Goal: Navigation & Orientation: Find specific page/section

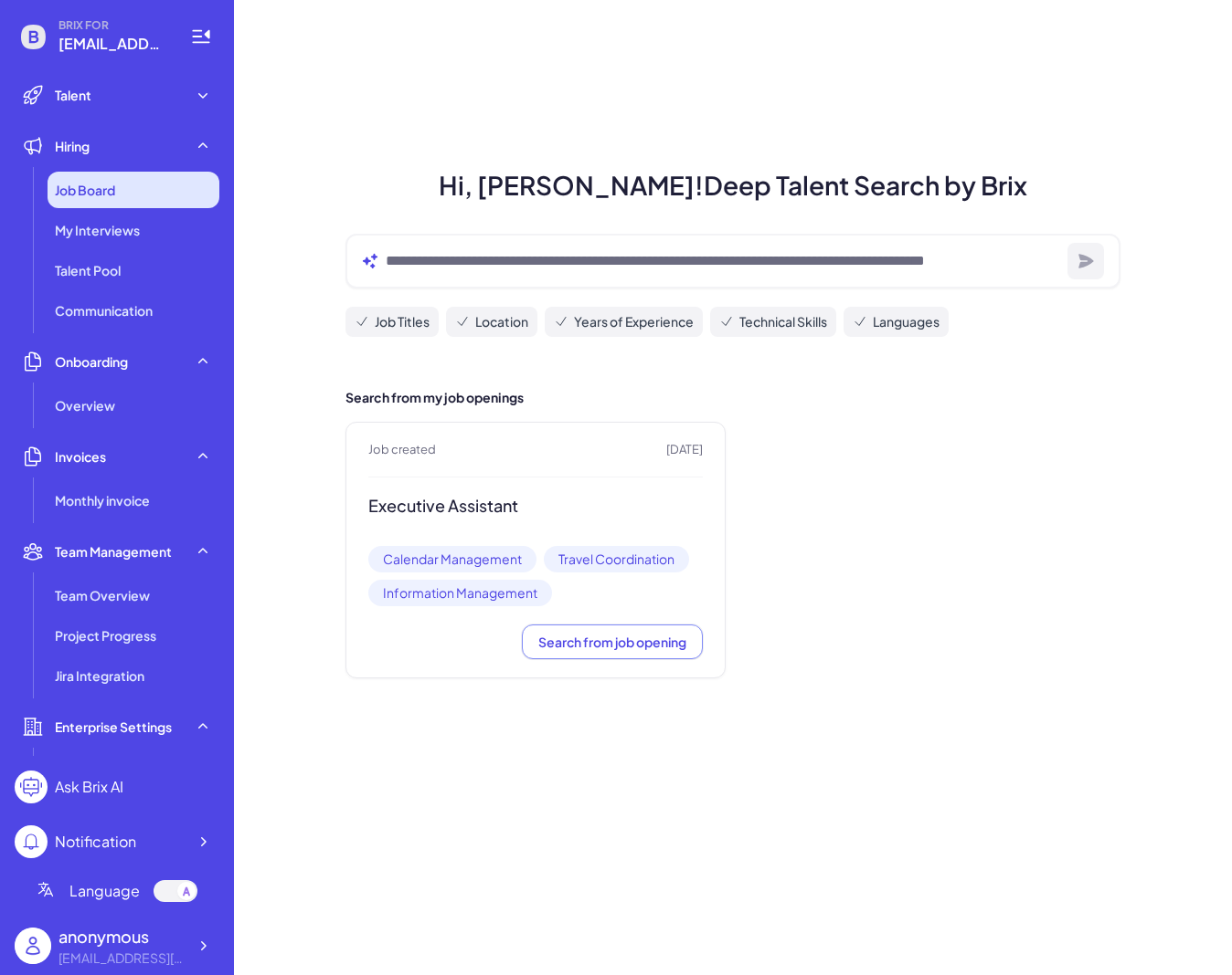
click at [147, 187] on div "Job Board" at bounding box center [133, 190] width 172 height 37
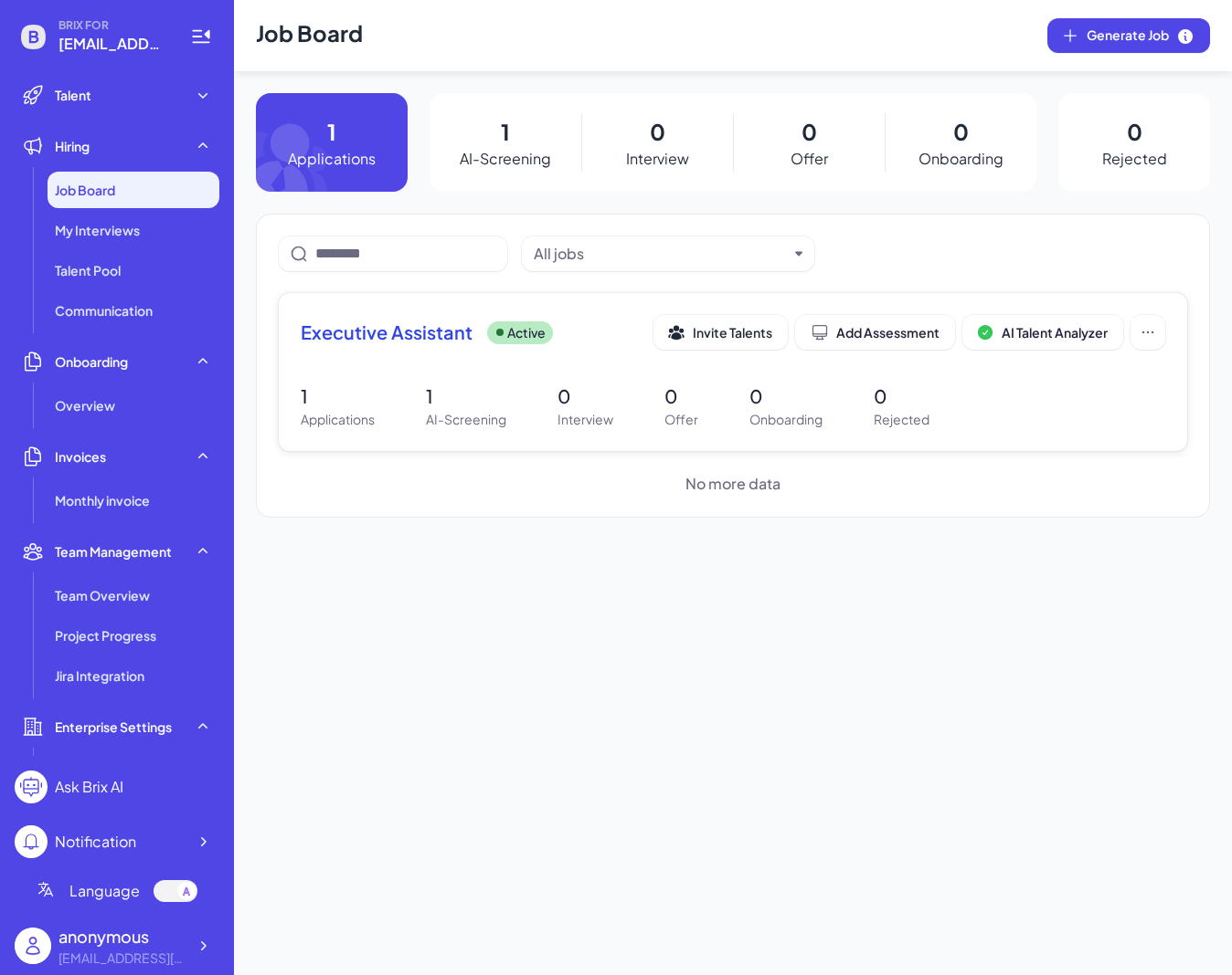
click at [361, 408] on p "1" at bounding box center [338, 396] width 74 height 27
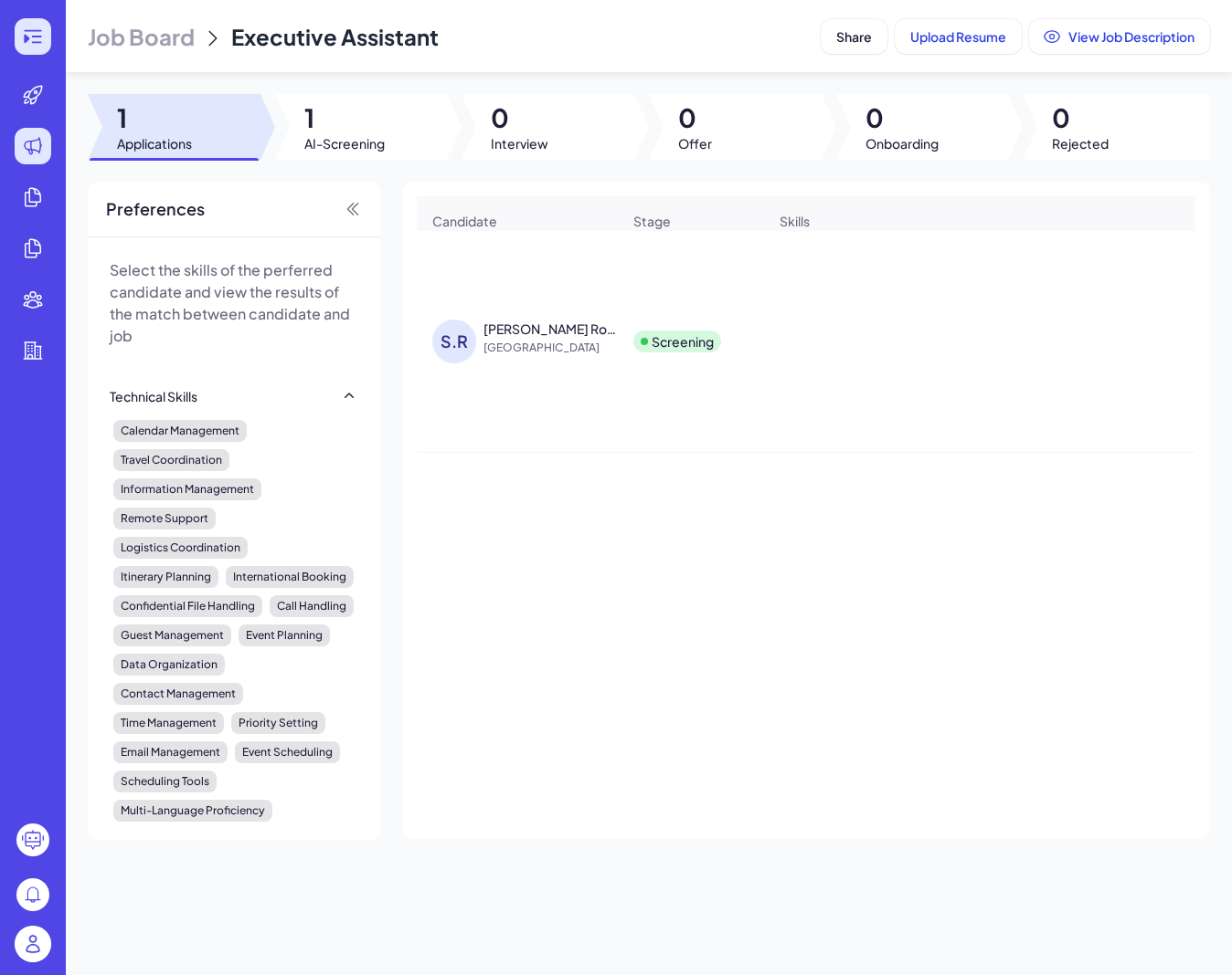
click at [26, 33] on icon at bounding box center [33, 37] width 22 height 22
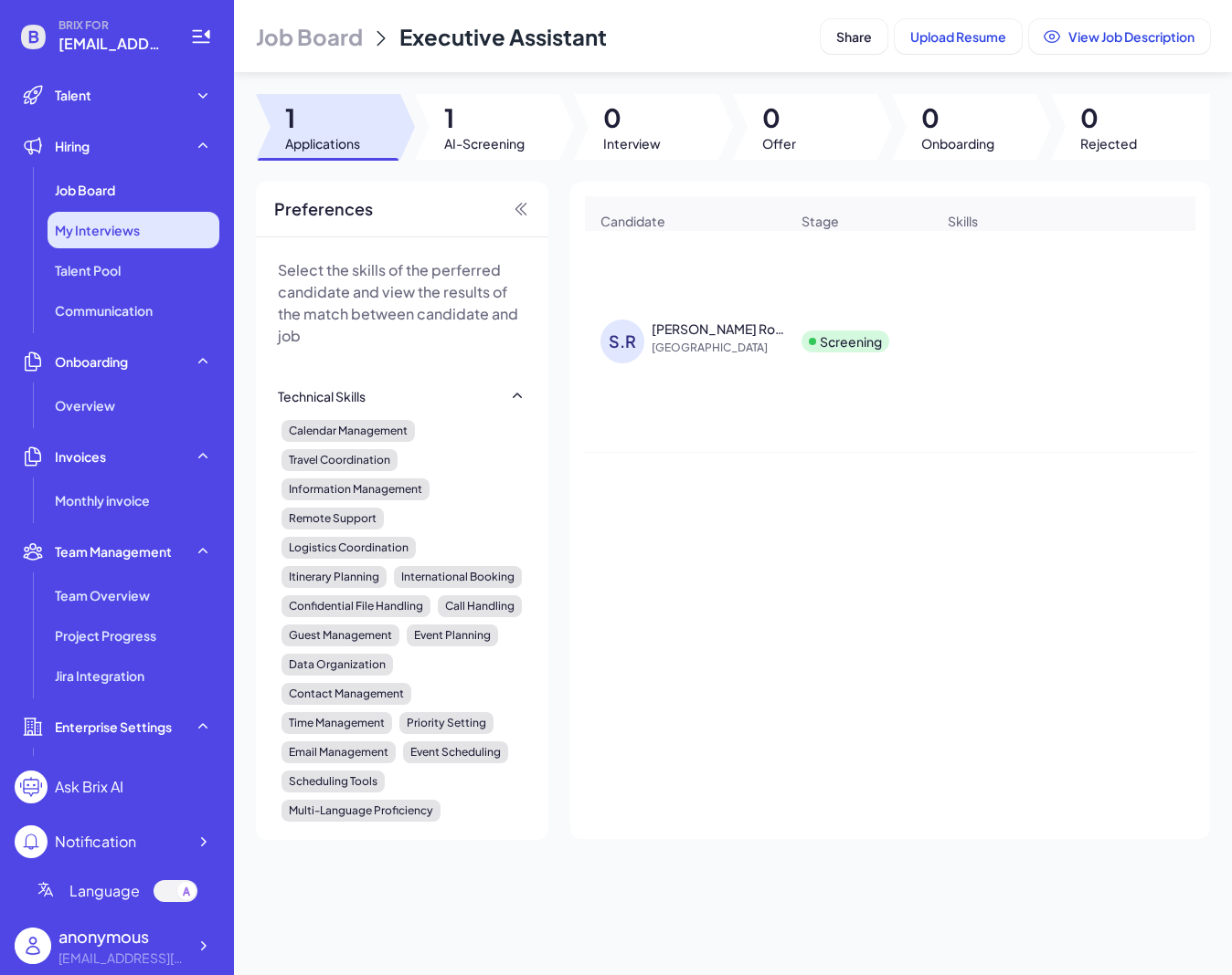
click at [114, 224] on span "My Interviews" at bounding box center [97, 230] width 85 height 18
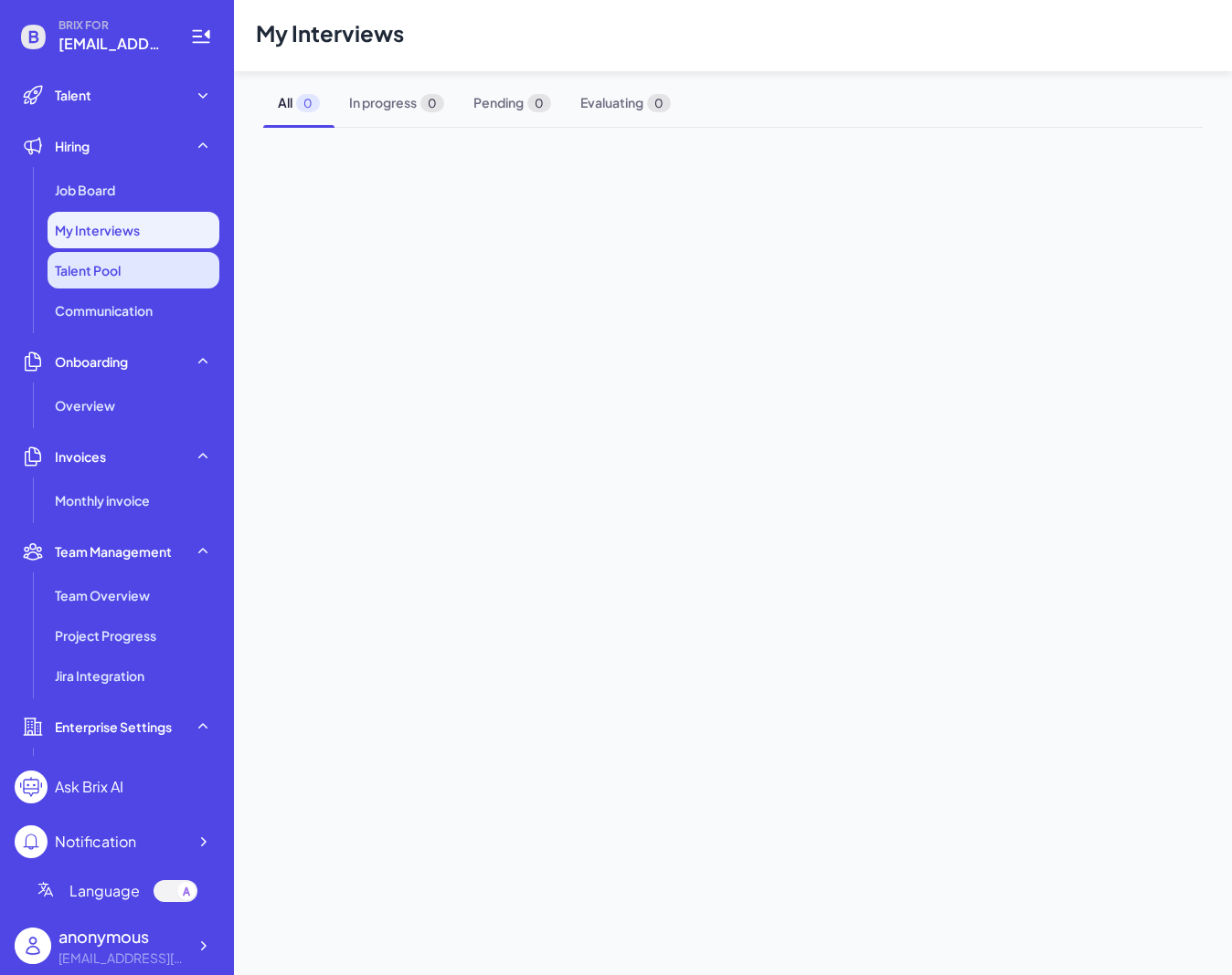
click at [117, 262] on span "Talent Pool" at bounding box center [88, 270] width 66 height 18
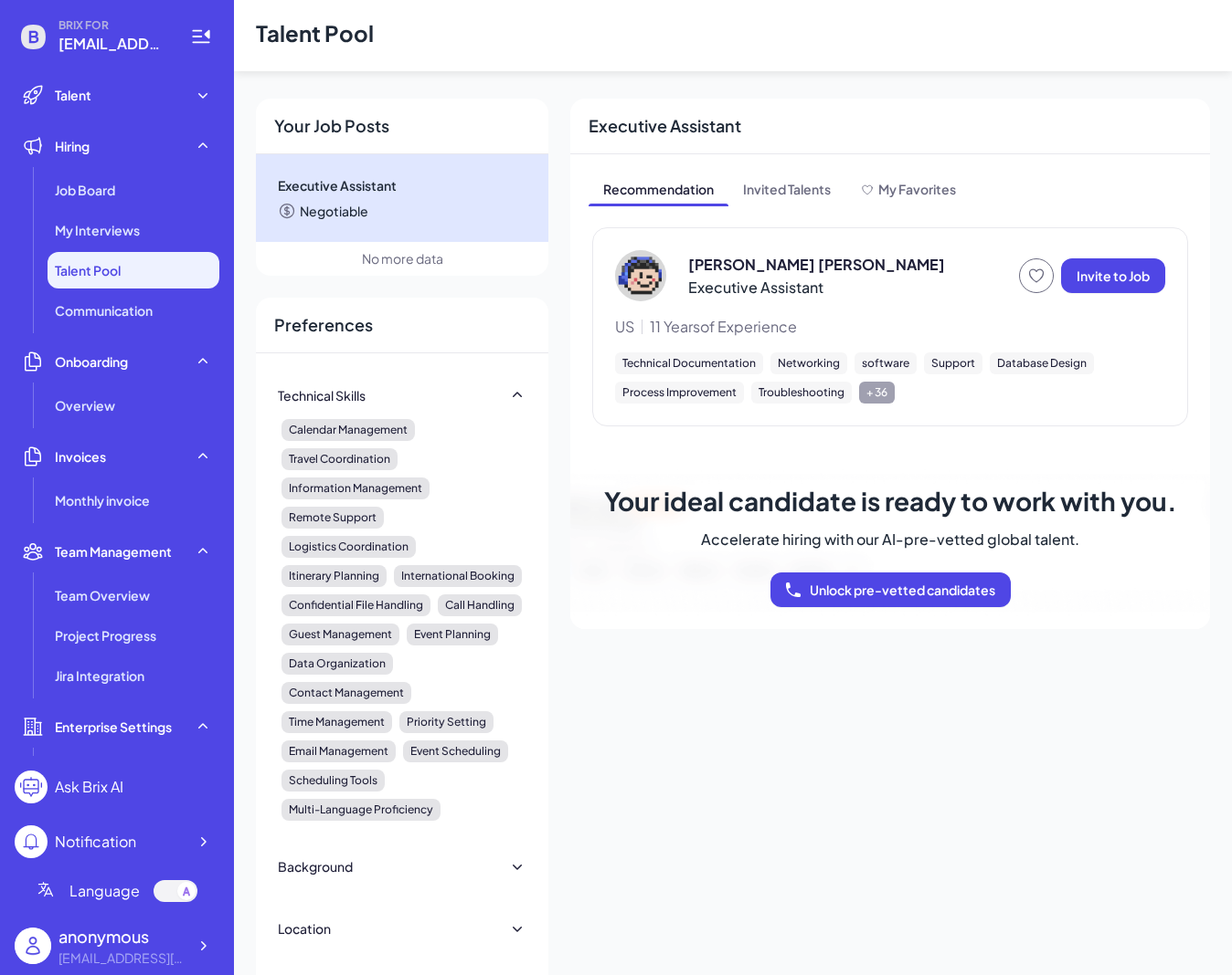
click at [883, 395] on div "+ 36" at bounding box center [876, 393] width 36 height 22
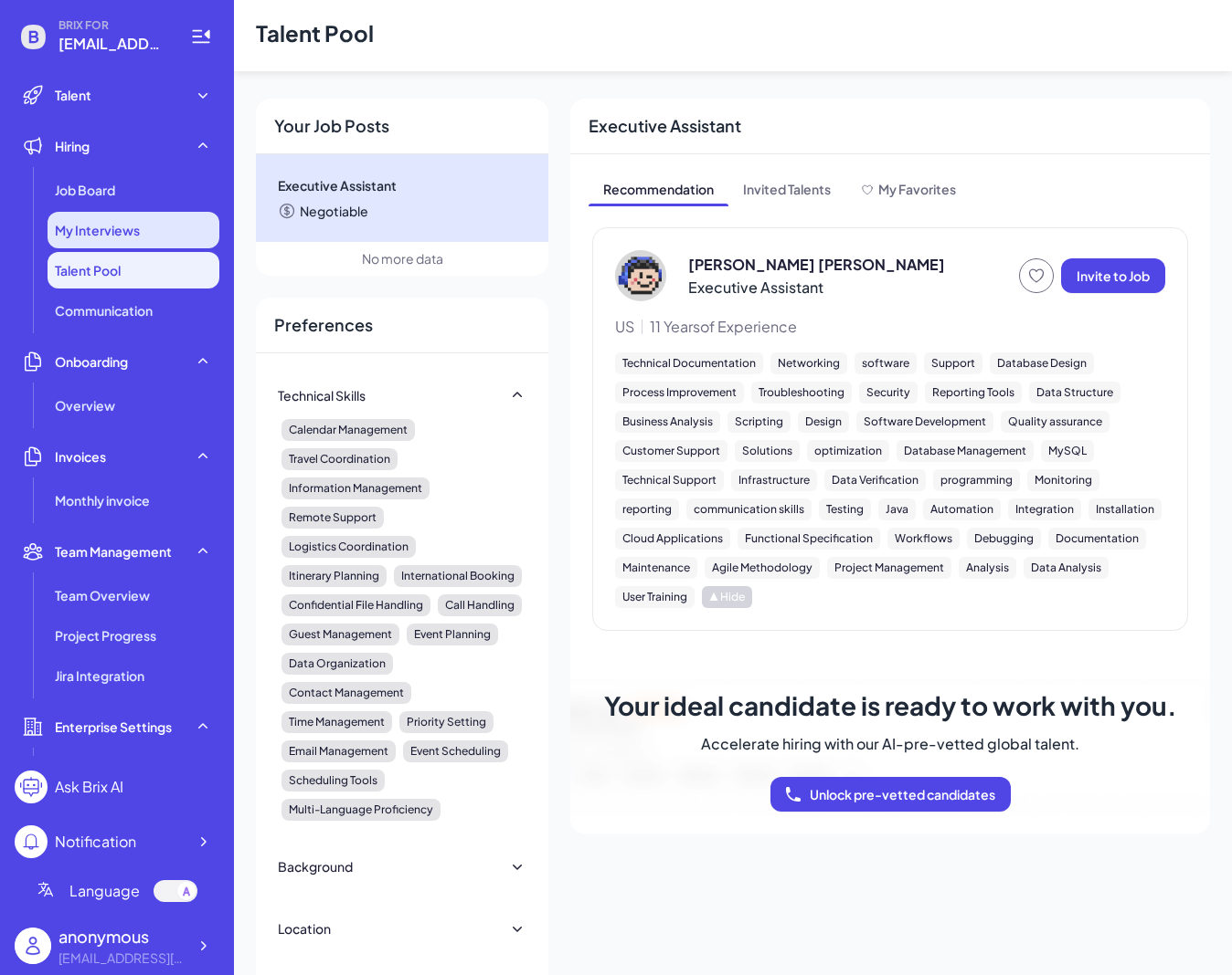
click at [106, 233] on span "My Interviews" at bounding box center [97, 230] width 85 height 18
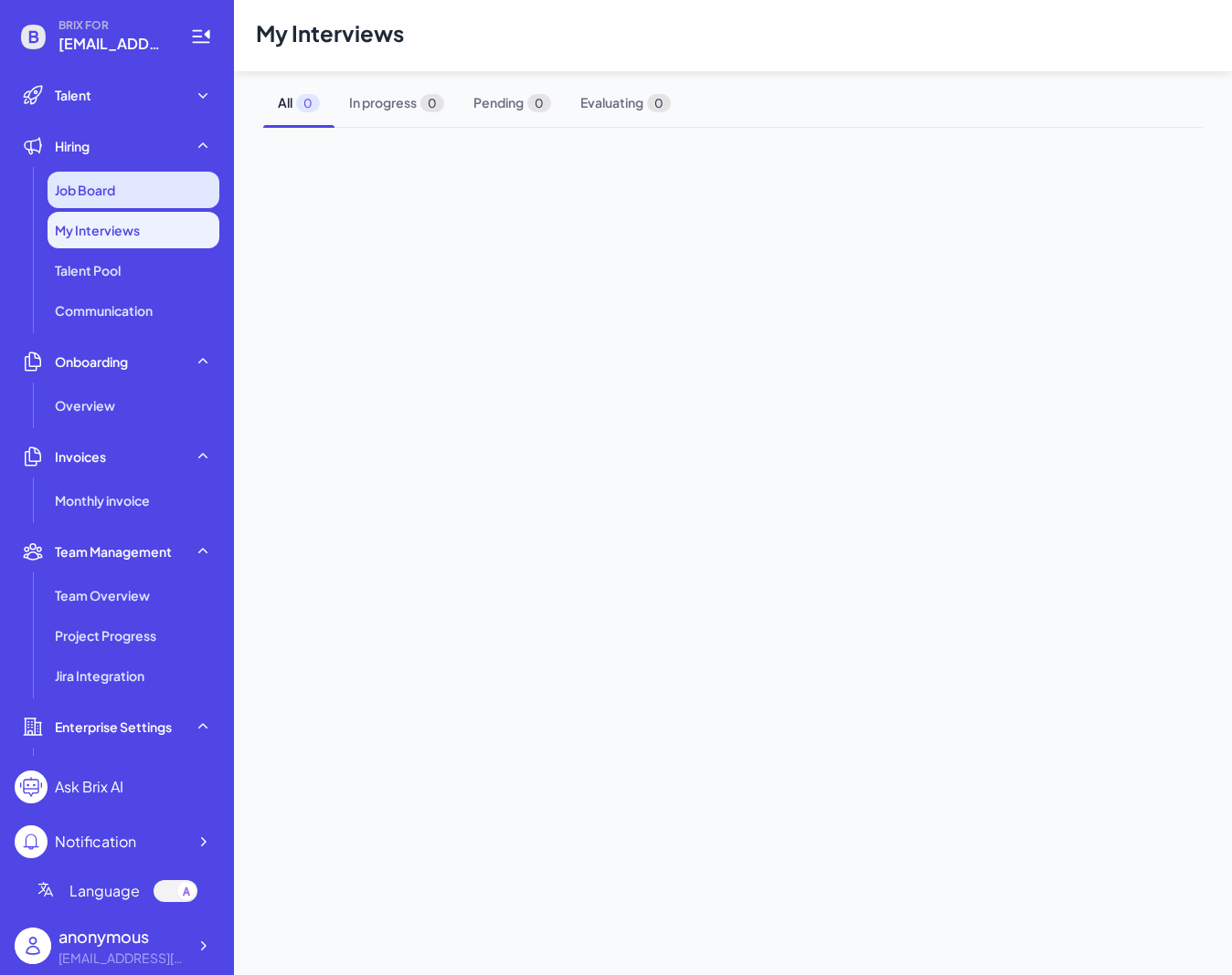
click at [105, 188] on span "Job Board" at bounding box center [85, 190] width 61 height 18
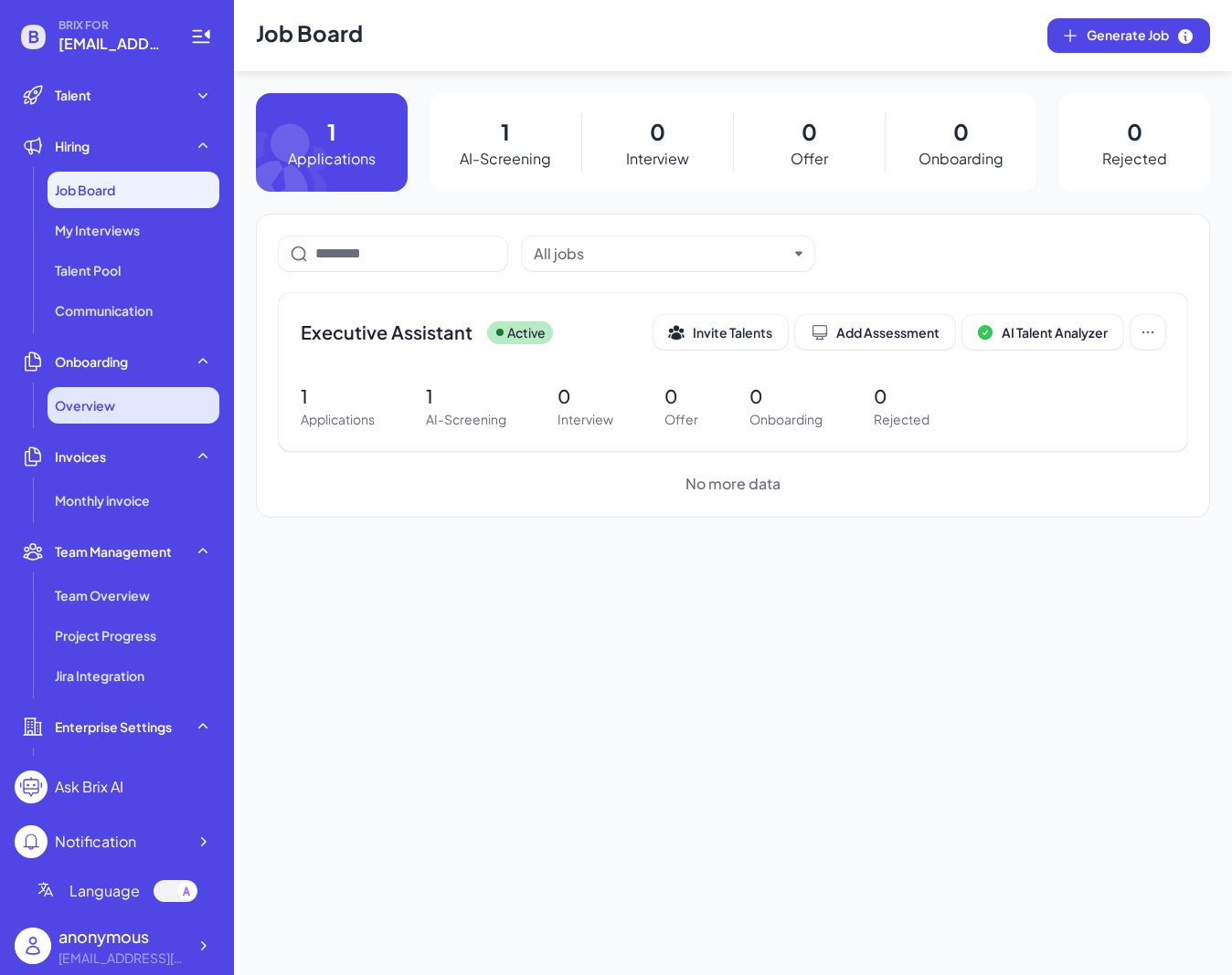
click at [123, 397] on div "Overview" at bounding box center [133, 406] width 172 height 37
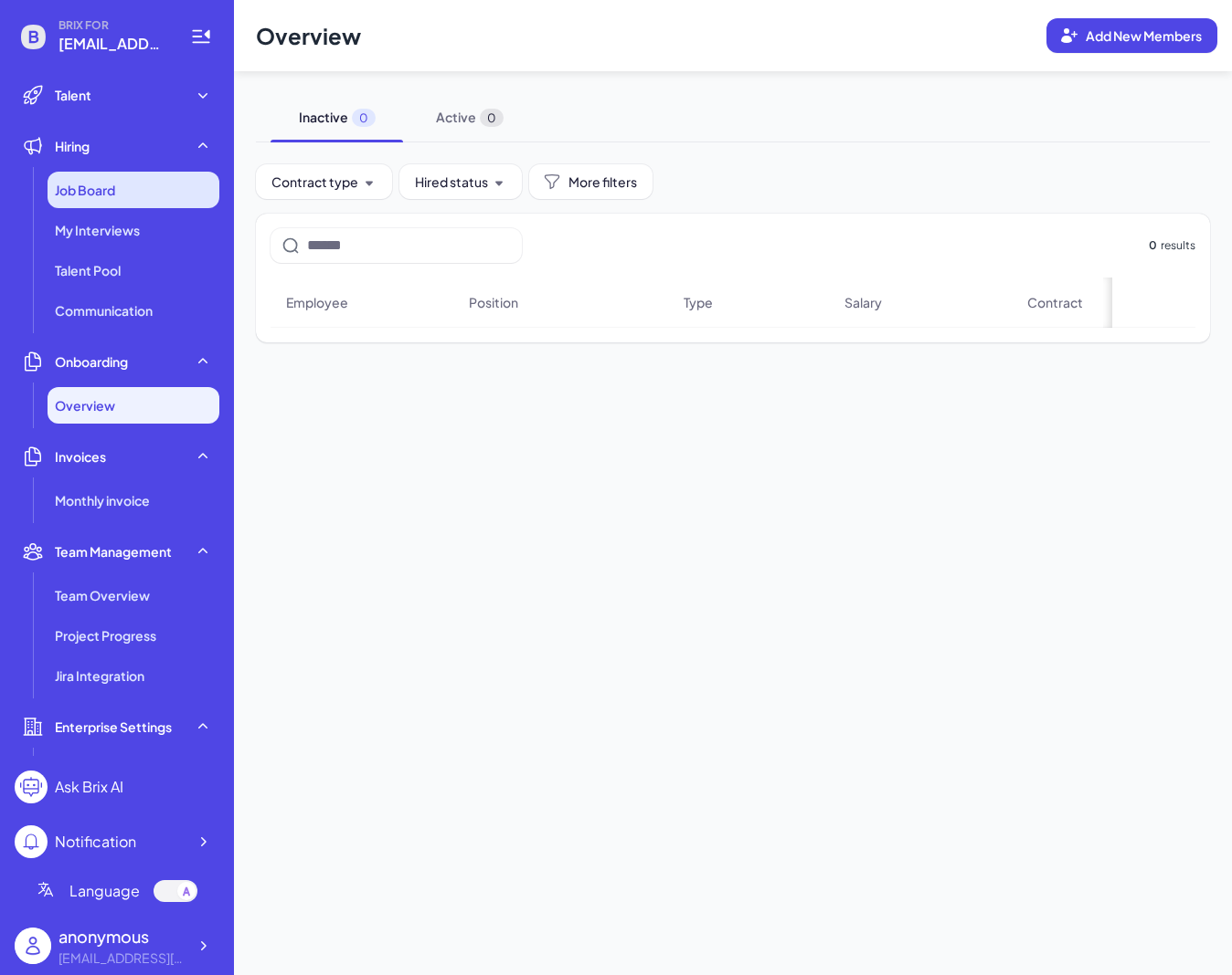
click at [115, 203] on div "Job Board" at bounding box center [133, 190] width 172 height 37
